Goal: Find specific page/section: Find specific page/section

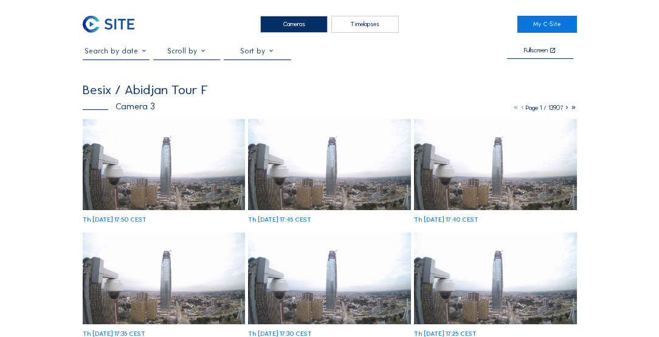
click at [304, 23] on div "Cameras" at bounding box center [293, 25] width 67 height 18
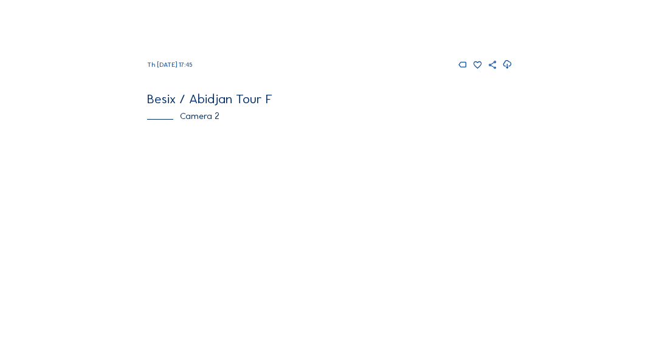
scroll to position [278, 0]
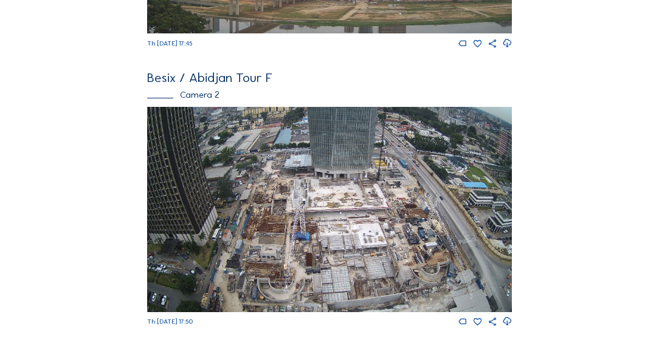
click at [350, 205] on img at bounding box center [329, 209] width 364 height 205
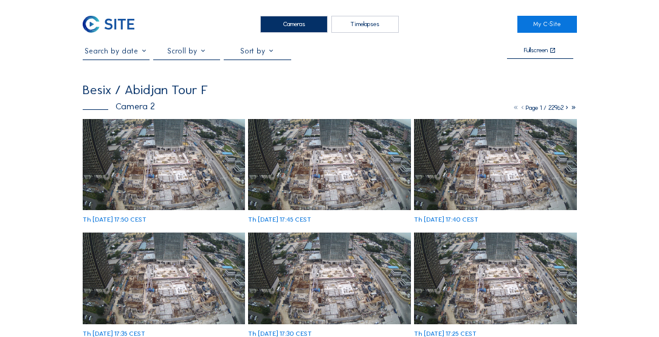
click at [159, 162] on img at bounding box center [164, 164] width 162 height 91
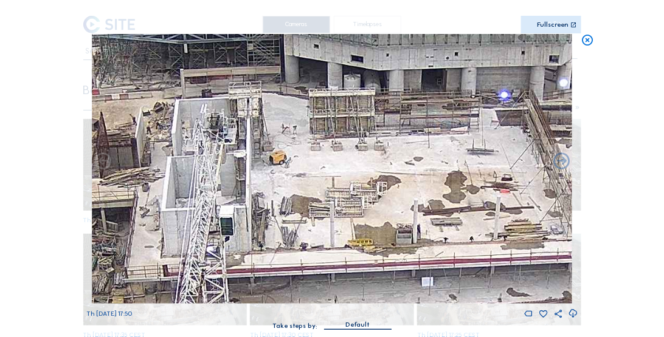
drag, startPoint x: 336, startPoint y: 142, endPoint x: 275, endPoint y: 213, distance: 93.5
click at [275, 213] on img at bounding box center [332, 169] width 480 height 270
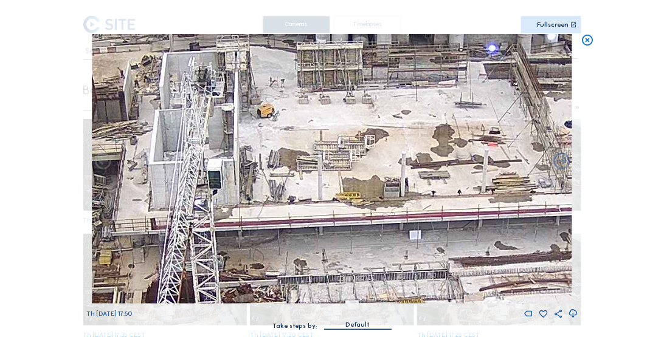
drag, startPoint x: 340, startPoint y: 230, endPoint x: 328, endPoint y: 184, distance: 48.4
click at [328, 184] on img at bounding box center [332, 169] width 480 height 270
